Goal: Transaction & Acquisition: Obtain resource

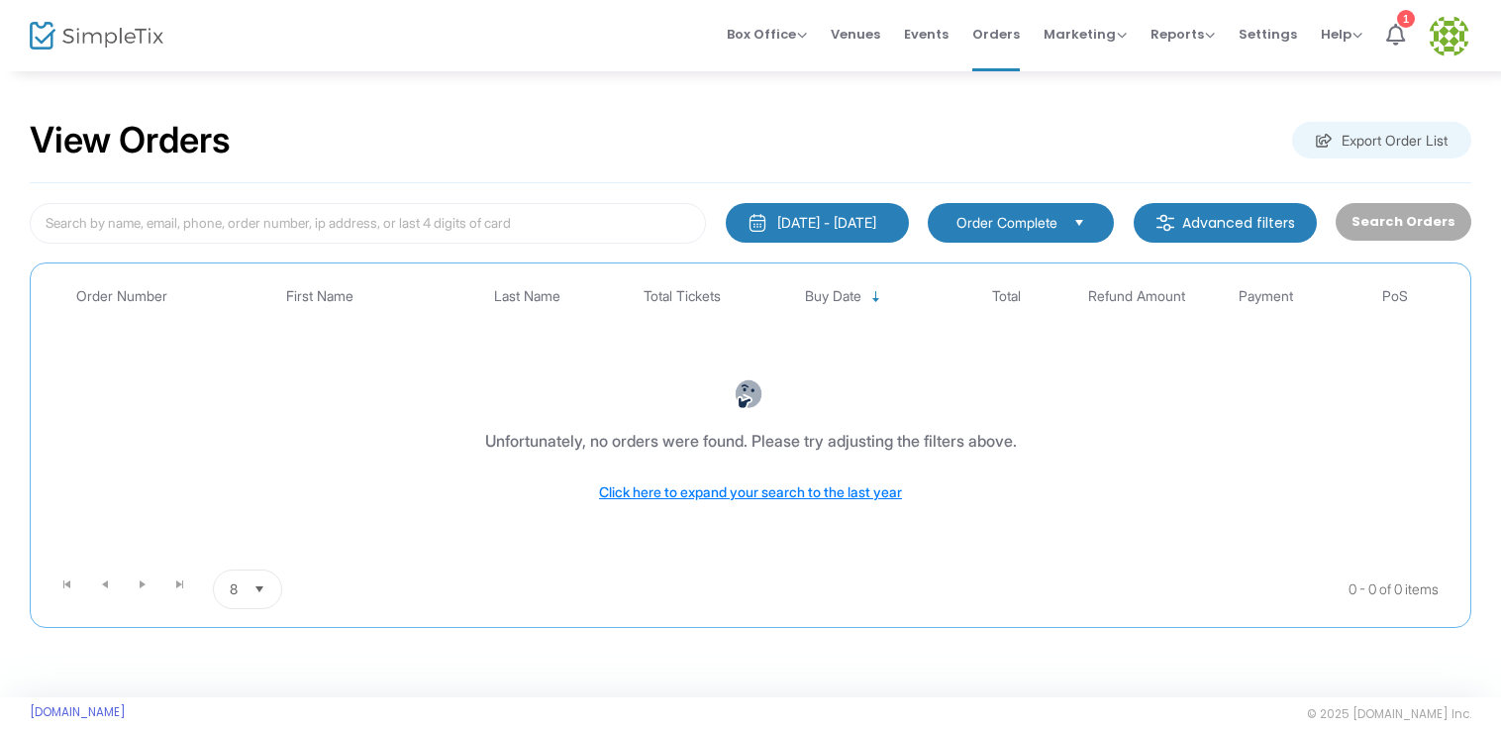
click at [800, 217] on div "9/14/2025 - 10/14/2025" at bounding box center [826, 223] width 99 height 20
click at [305, 113] on div "View Orders Export Order List" at bounding box center [750, 141] width 1441 height 84
click at [800, 34] on span "Box Office" at bounding box center [767, 34] width 80 height 19
click at [940, 35] on span "Events" at bounding box center [926, 34] width 45 height 50
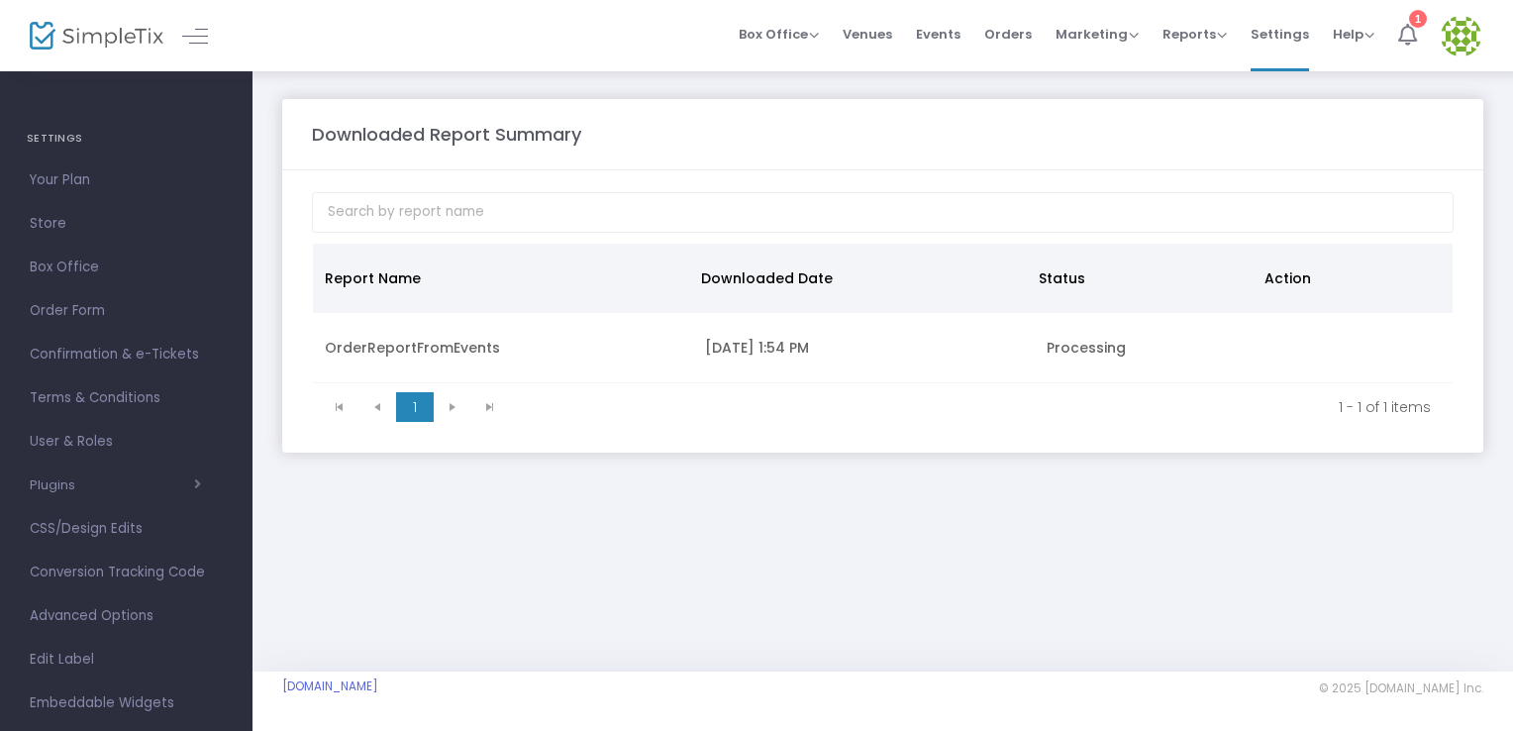
click at [1418, 19] on div "1" at bounding box center [1418, 19] width 18 height 18
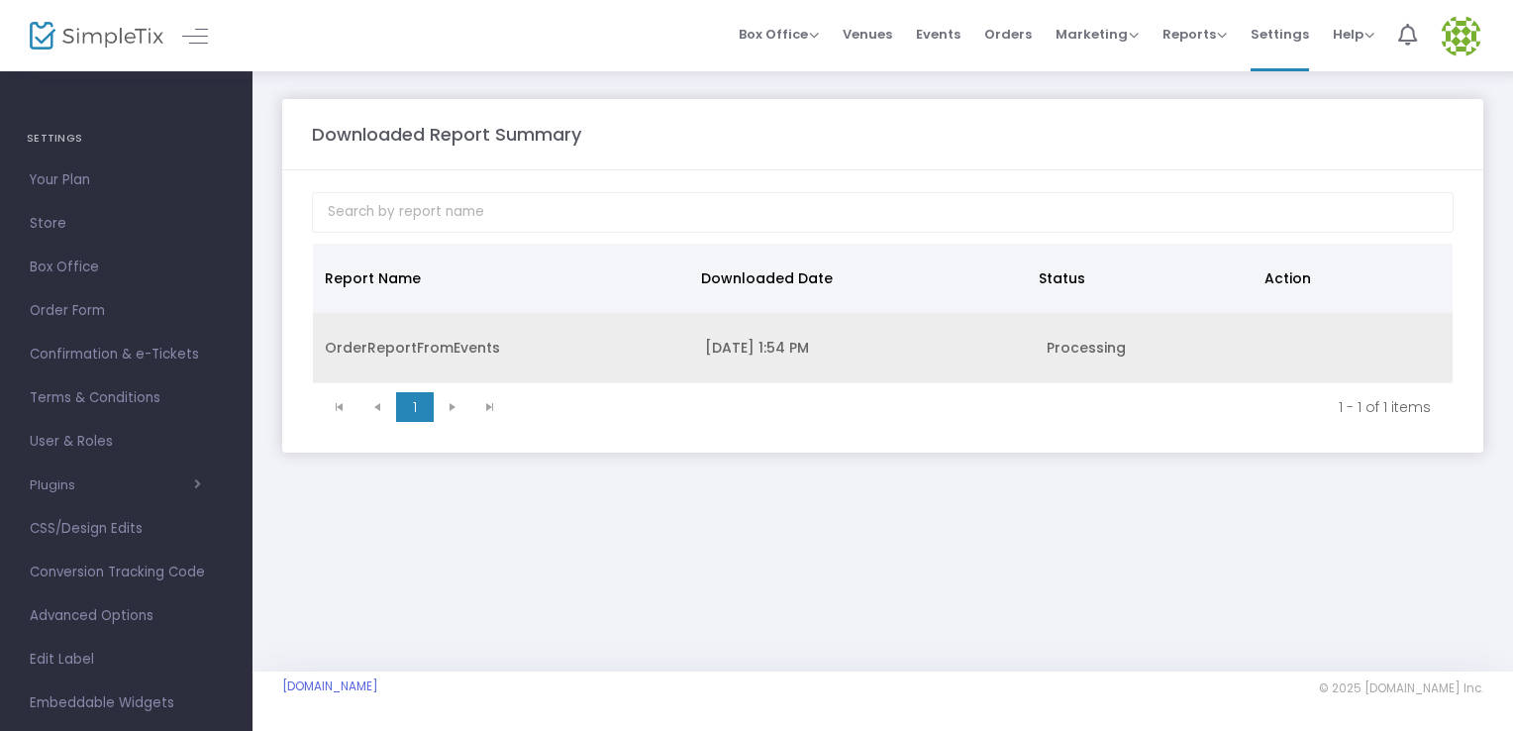
click at [485, 353] on div "OrderReportFromEvents" at bounding box center [503, 348] width 356 height 20
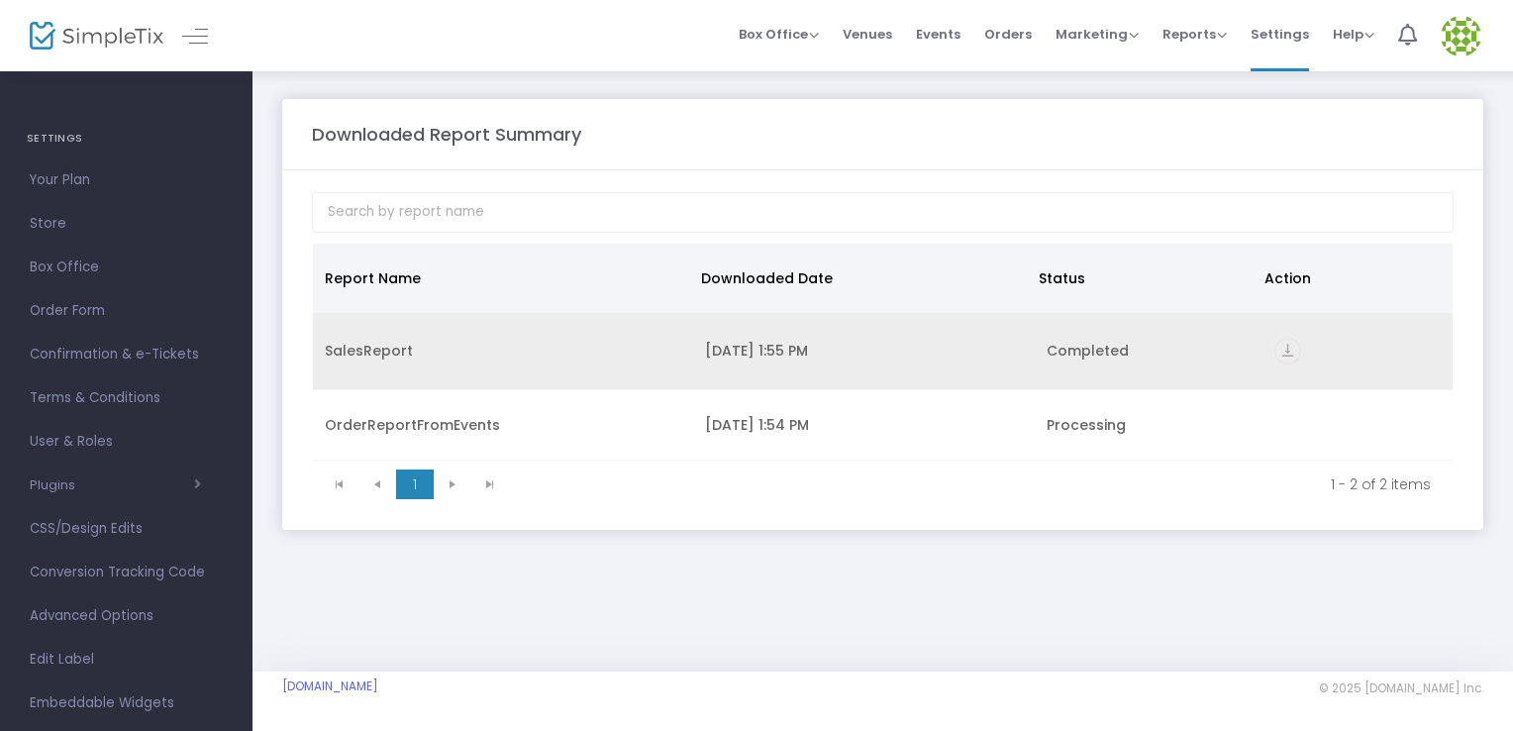
click at [396, 346] on div "SalesReport" at bounding box center [503, 351] width 356 height 20
click at [1291, 347] on icon "vertical_align_bottom" at bounding box center [1287, 351] width 27 height 27
